Goal: Task Accomplishment & Management: Use online tool/utility

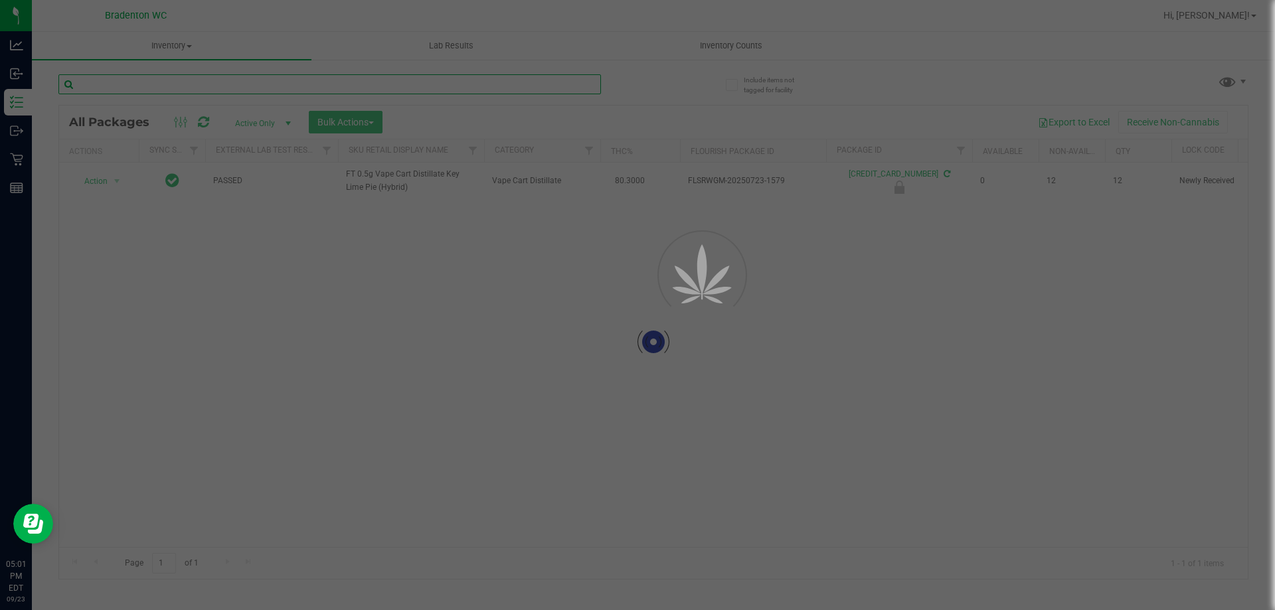
click at [210, 84] on input "text" at bounding box center [329, 84] width 543 height 20
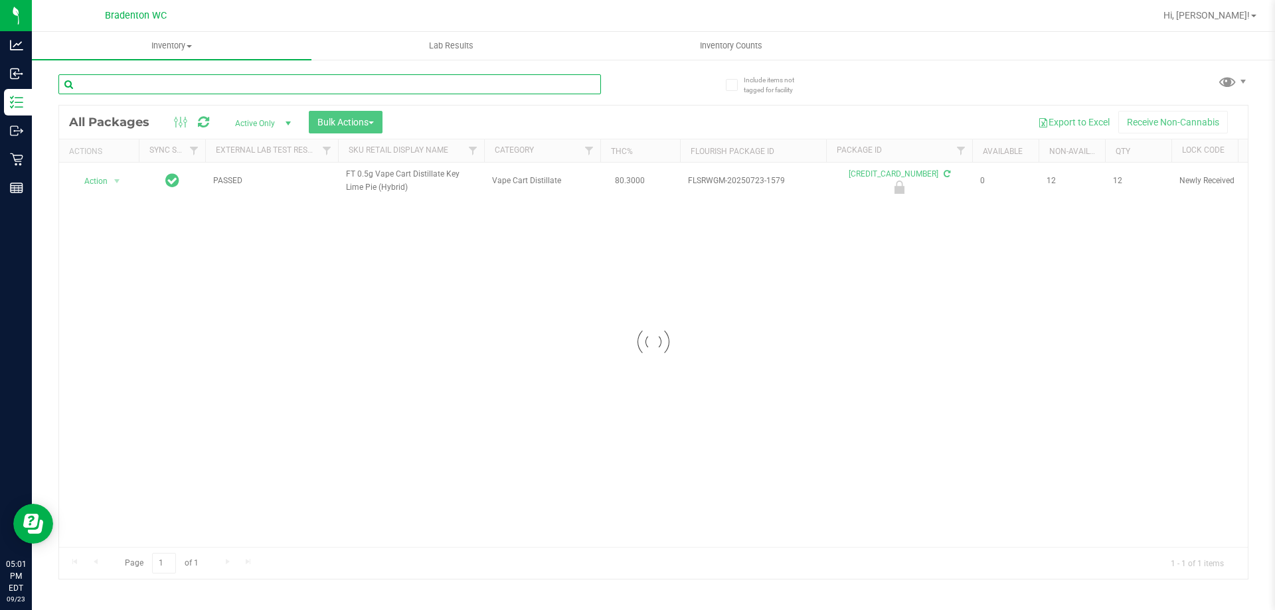
click at [200, 79] on input "text" at bounding box center [329, 84] width 543 height 20
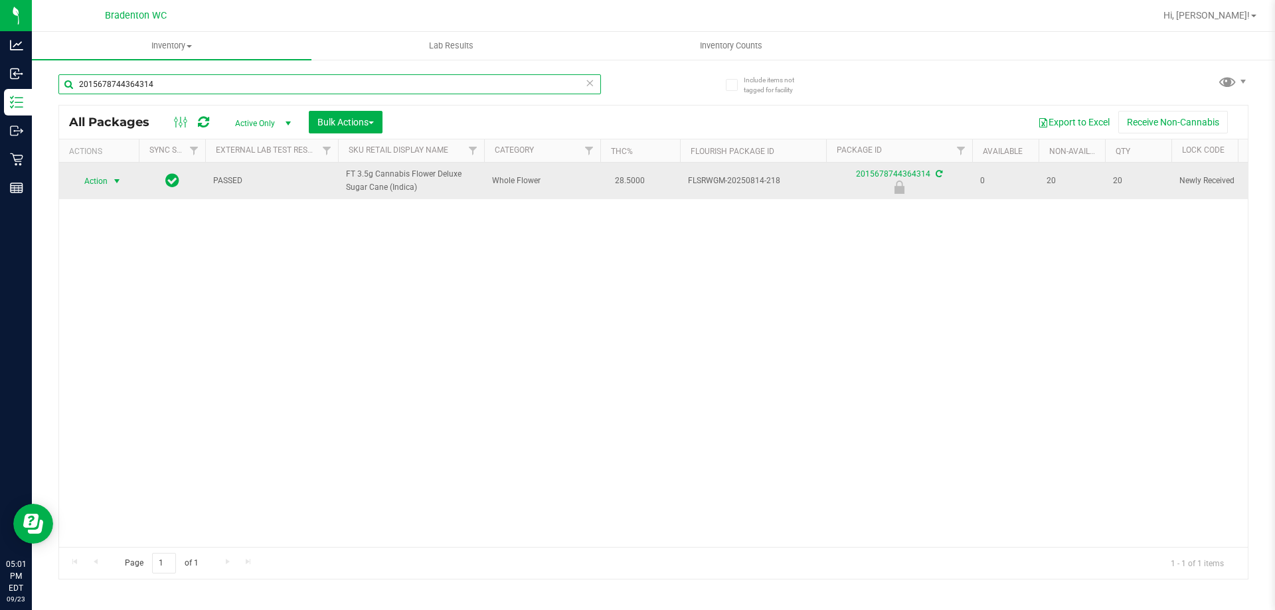
type input "2015678744364314"
click at [114, 181] on span "select" at bounding box center [117, 181] width 11 height 11
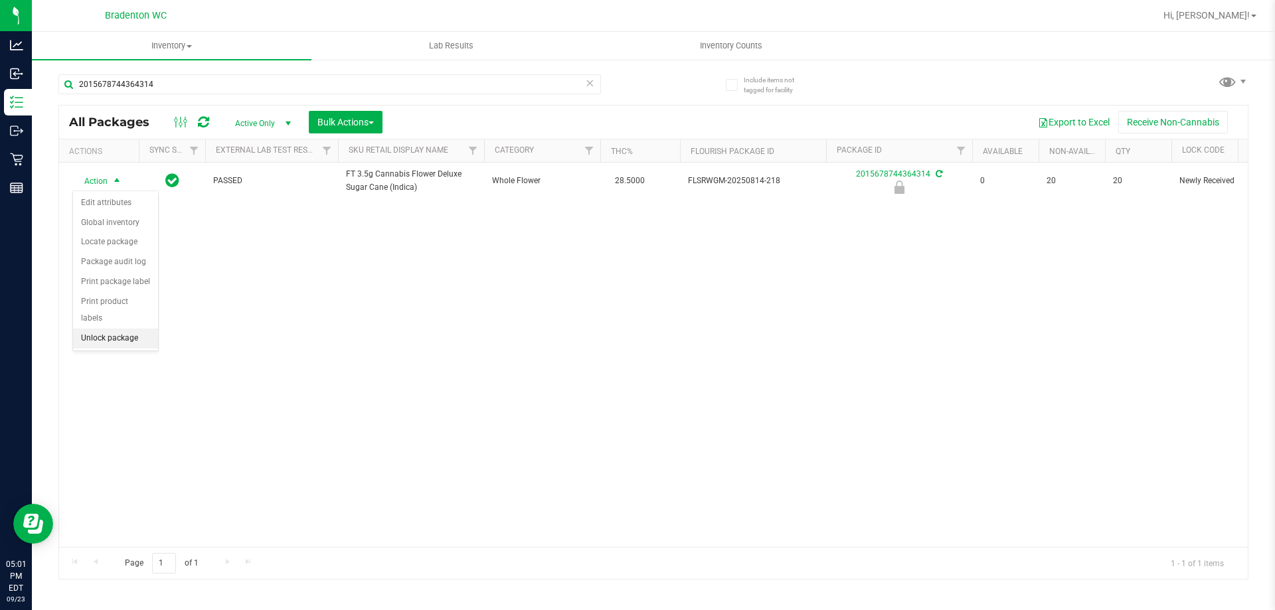
click at [137, 329] on li "Unlock package" at bounding box center [115, 339] width 85 height 20
